Goal: Information Seeking & Learning: Learn about a topic

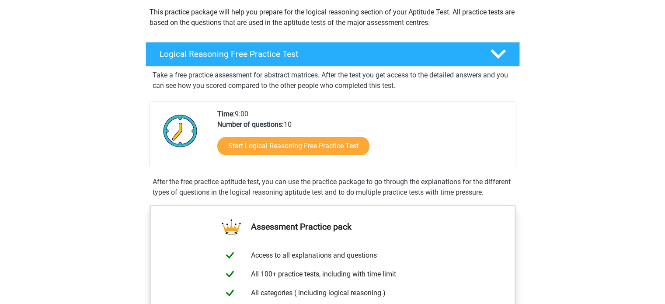
scroll to position [87, 0]
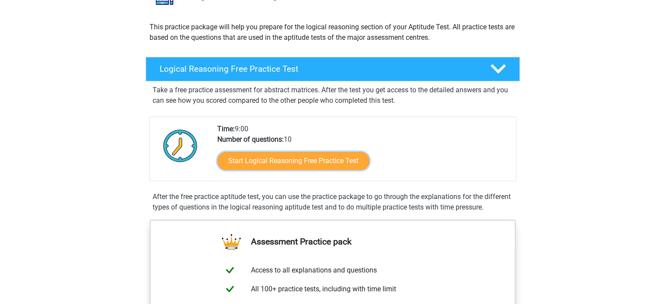
click at [322, 164] on link "Start Logical Reasoning Free Practice Test" at bounding box center [293, 161] width 152 height 18
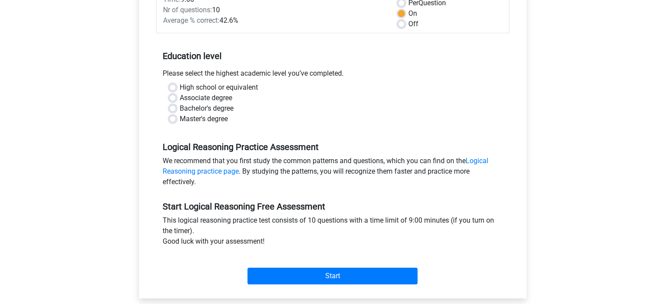
scroll to position [175, 0]
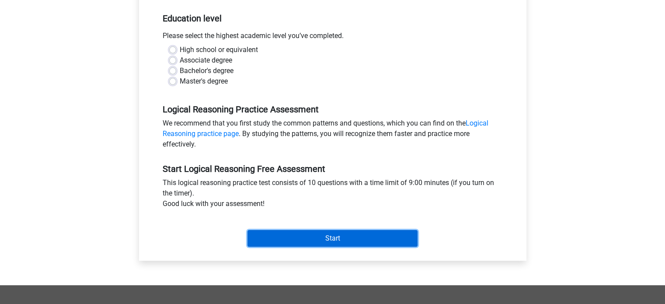
click at [309, 240] on input "Start" at bounding box center [332, 238] width 170 height 17
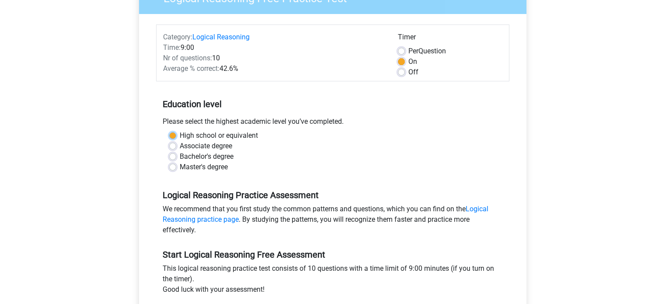
scroll to position [87, 0]
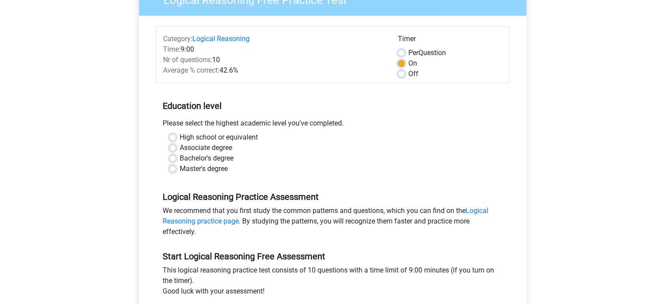
click at [217, 171] on label "Master's degree" at bounding box center [204, 168] width 48 height 10
click at [176, 171] on input "Master's degree" at bounding box center [172, 167] width 7 height 9
radio input "true"
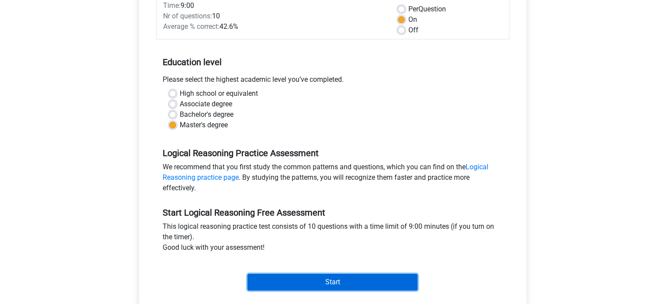
click at [336, 281] on input "Start" at bounding box center [332, 282] width 170 height 17
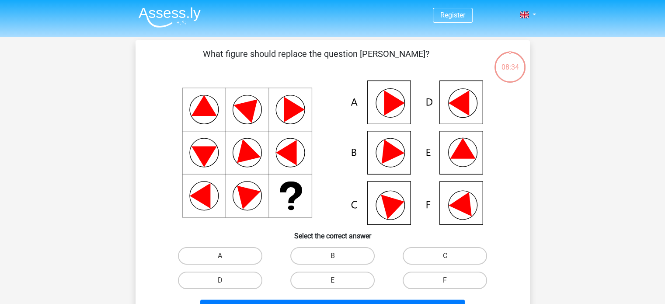
click at [449, 282] on input "F" at bounding box center [448, 283] width 6 height 6
radio input "true"
click at [447, 255] on label "C" at bounding box center [444, 255] width 84 height 17
click at [447, 256] on input "C" at bounding box center [448, 259] width 6 height 6
radio input "true"
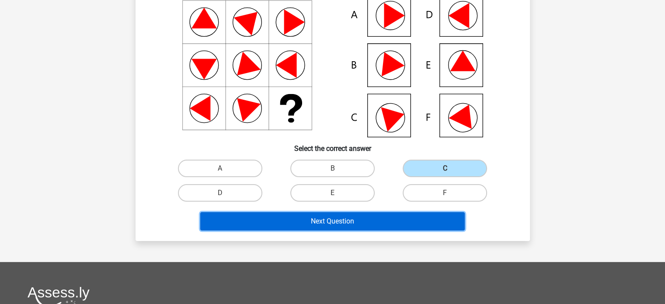
click at [348, 219] on button "Next Question" at bounding box center [332, 221] width 264 height 18
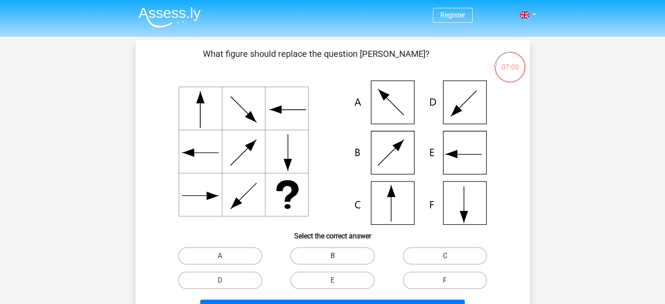
click at [338, 251] on label "B" at bounding box center [332, 255] width 84 height 17
click at [338, 256] on input "B" at bounding box center [335, 259] width 6 height 6
radio input "true"
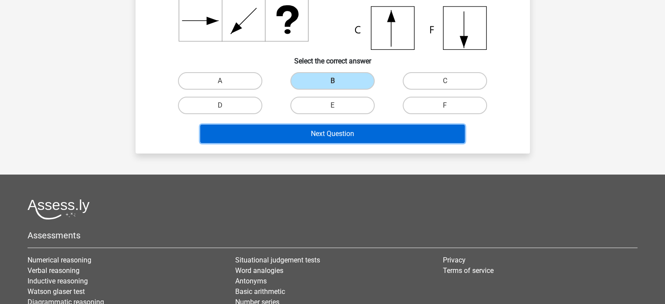
click at [323, 134] on button "Next Question" at bounding box center [332, 134] width 264 height 18
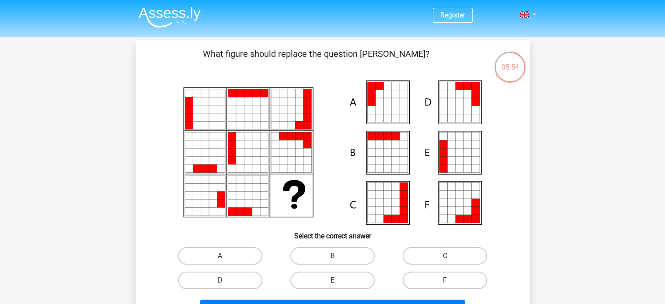
click at [350, 280] on label "E" at bounding box center [332, 279] width 84 height 17
click at [338, 280] on input "E" at bounding box center [335, 283] width 6 height 6
radio input "true"
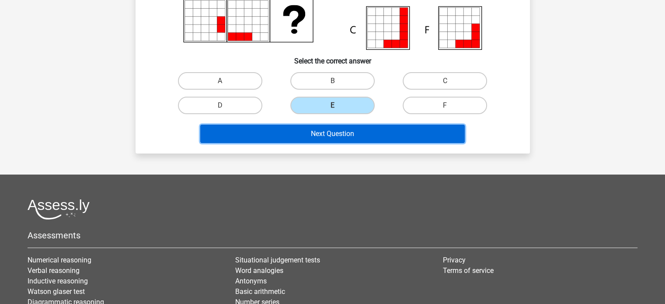
click at [329, 137] on button "Next Question" at bounding box center [332, 134] width 264 height 18
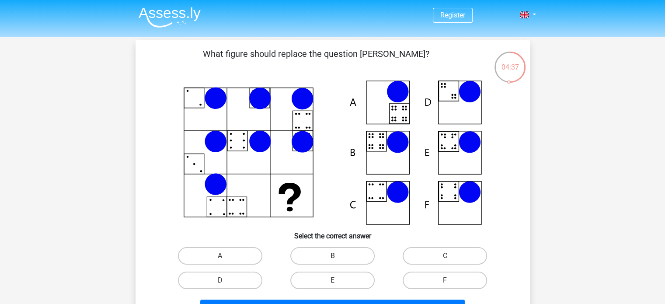
click at [336, 251] on label "B" at bounding box center [332, 255] width 84 height 17
click at [336, 256] on input "B" at bounding box center [335, 259] width 6 height 6
radio input "true"
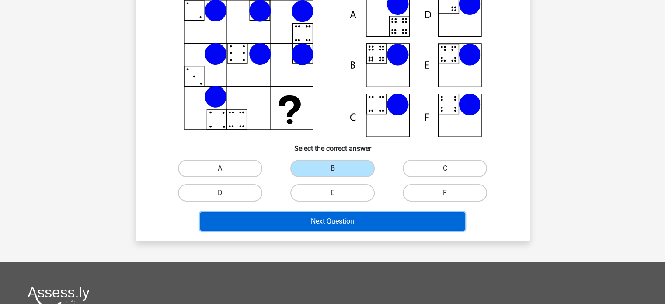
click at [346, 223] on button "Next Question" at bounding box center [332, 221] width 264 height 18
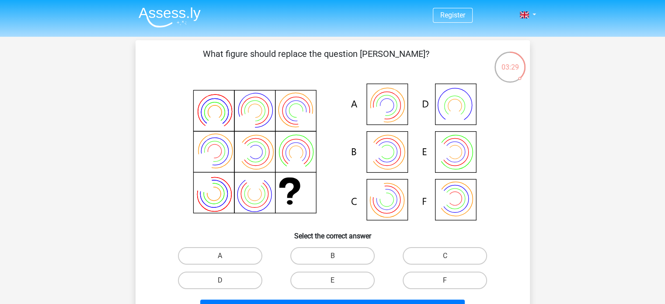
scroll to position [44, 0]
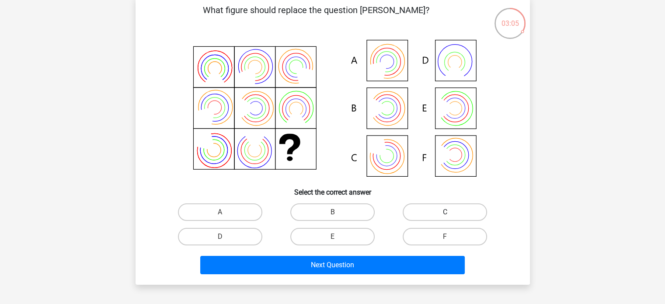
click at [467, 212] on label "C" at bounding box center [444, 211] width 84 height 17
click at [450, 212] on input "C" at bounding box center [448, 215] width 6 height 6
radio input "true"
click at [460, 156] on icon at bounding box center [332, 109] width 352 height 144
click at [431, 235] on label "F" at bounding box center [444, 236] width 84 height 17
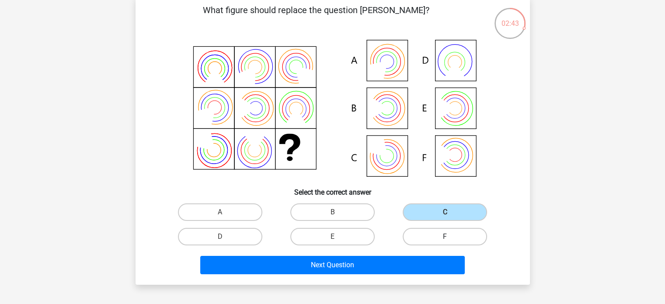
click at [445, 236] on input "F" at bounding box center [448, 239] width 6 height 6
radio input "true"
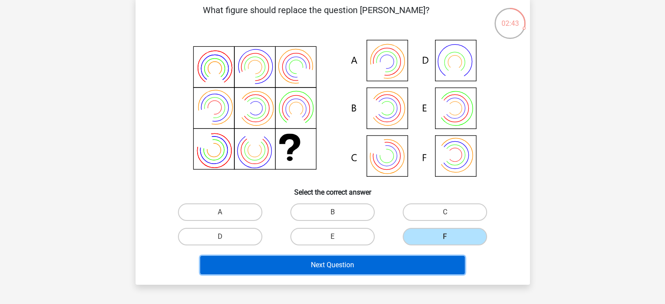
click at [398, 260] on button "Next Question" at bounding box center [332, 265] width 264 height 18
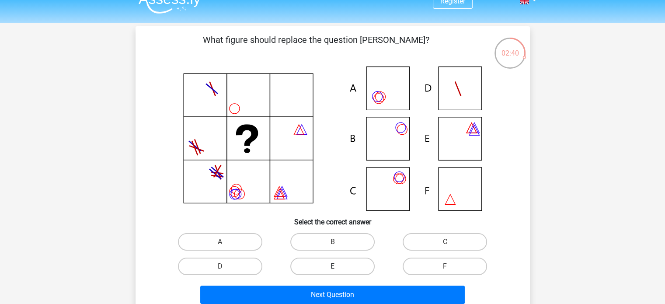
scroll to position [0, 0]
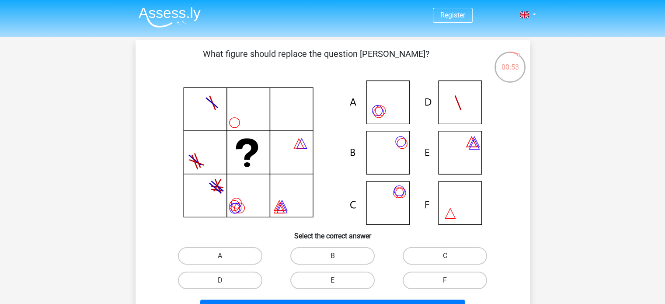
click at [387, 194] on icon at bounding box center [332, 152] width 352 height 144
click at [440, 257] on label "C" at bounding box center [444, 255] width 84 height 17
click at [445, 257] on input "C" at bounding box center [448, 259] width 6 height 6
radio input "true"
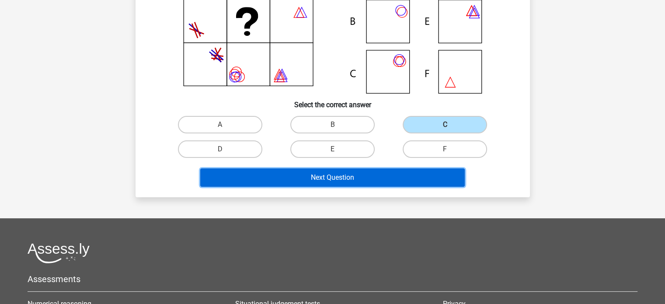
click at [359, 179] on button "Next Question" at bounding box center [332, 177] width 264 height 18
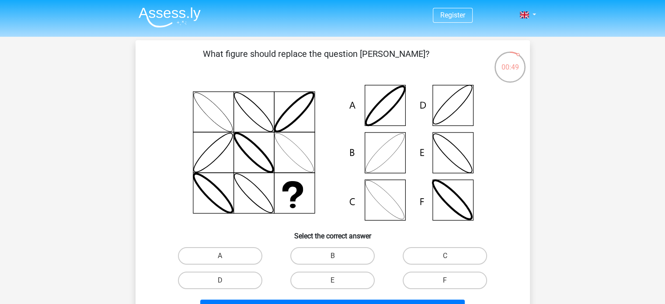
scroll to position [44, 0]
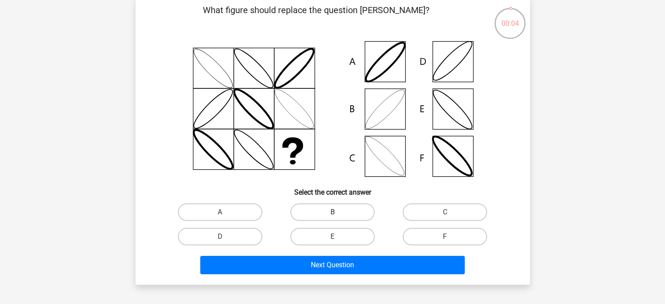
click at [320, 212] on label "B" at bounding box center [332, 211] width 84 height 17
click at [332, 212] on input "B" at bounding box center [335, 215] width 6 height 6
radio input "true"
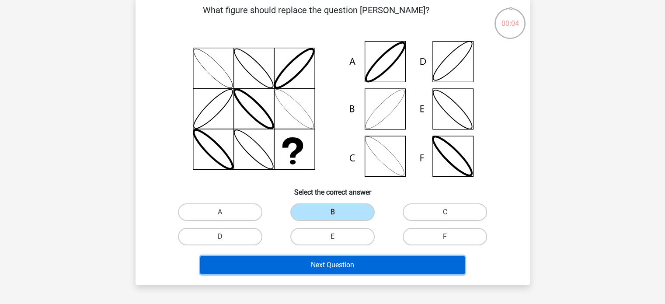
click at [318, 267] on button "Next Question" at bounding box center [332, 265] width 264 height 18
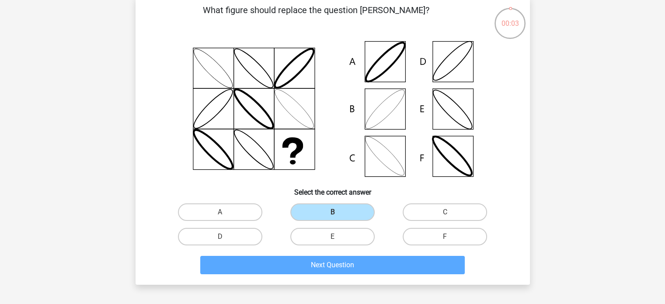
scroll to position [40, 0]
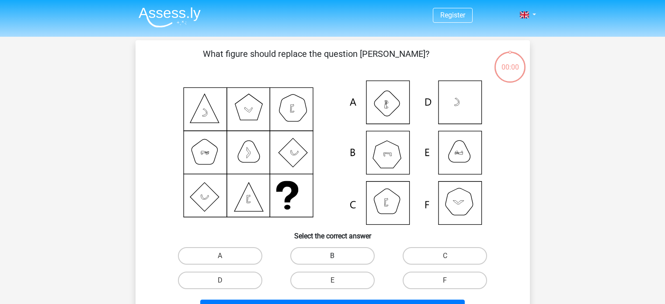
scroll to position [40, 0]
